Goal: Task Accomplishment & Management: Complete application form

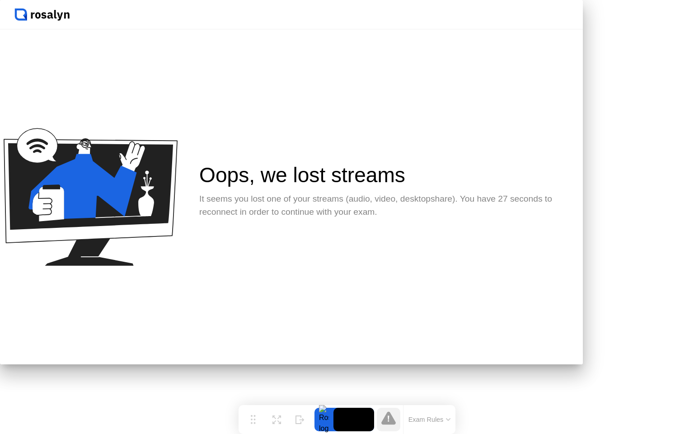
click at [657, 0] on div at bounding box center [347, 0] width 694 height 0
click at [662, 0] on div at bounding box center [347, 0] width 694 height 0
click at [456, 330] on div "Oops, we lost streams It seems you lost one of your streams (audio, video, desk…" at bounding box center [291, 196] width 583 height 335
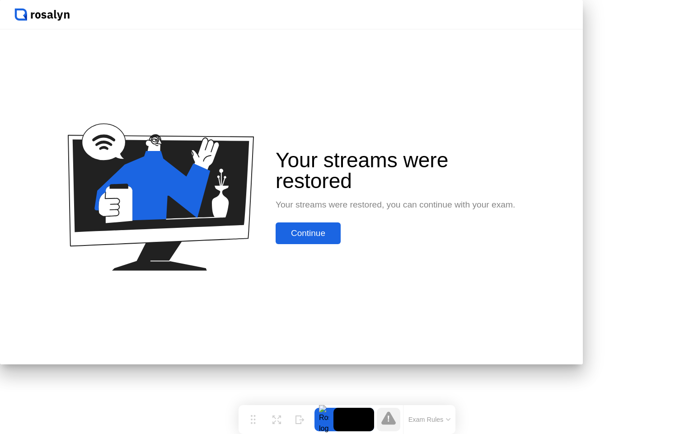
click at [341, 244] on button "Continue" at bounding box center [308, 233] width 65 height 22
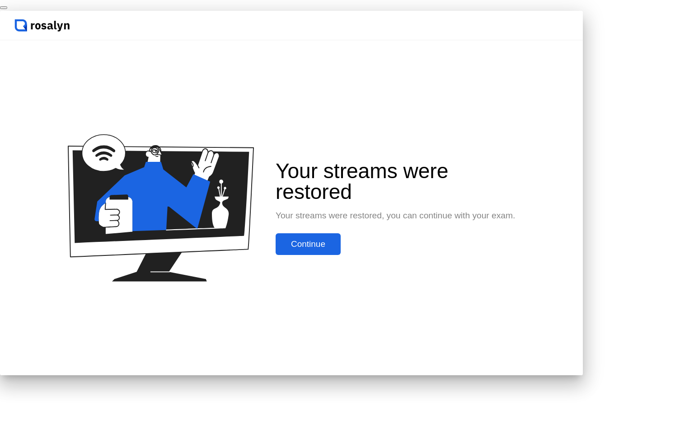
click div "End Proctoring Session"
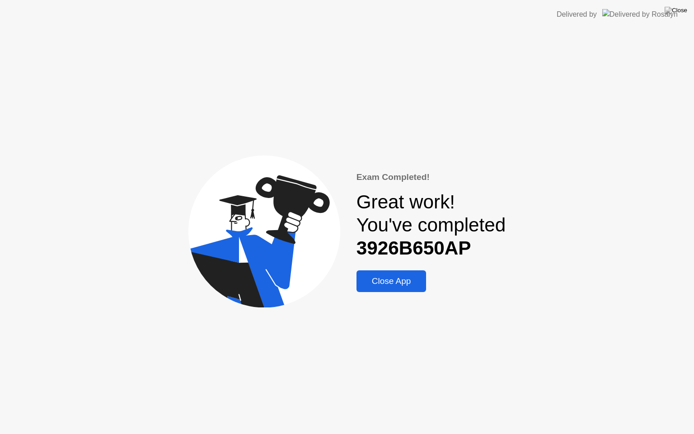
click at [402, 282] on div "Close App" at bounding box center [391, 281] width 65 height 10
